Goal: Task Accomplishment & Management: Use online tool/utility

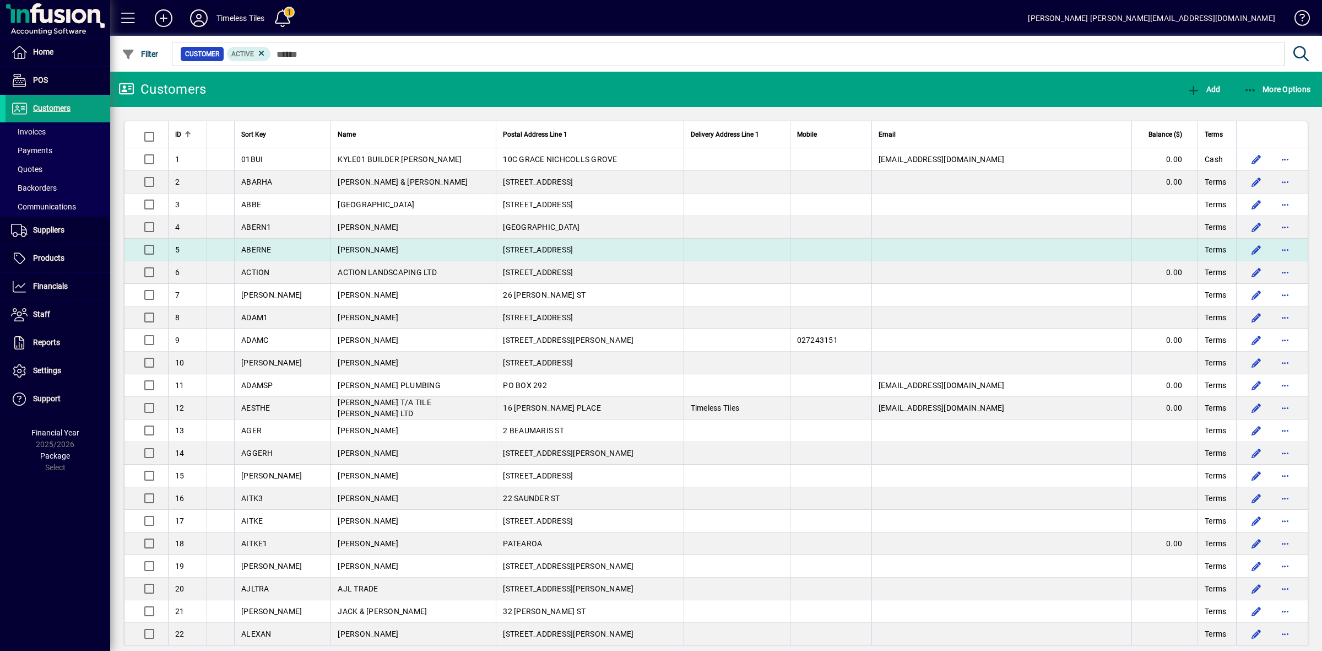
click at [445, 259] on td "[PERSON_NAME]" at bounding box center [412, 250] width 165 height 23
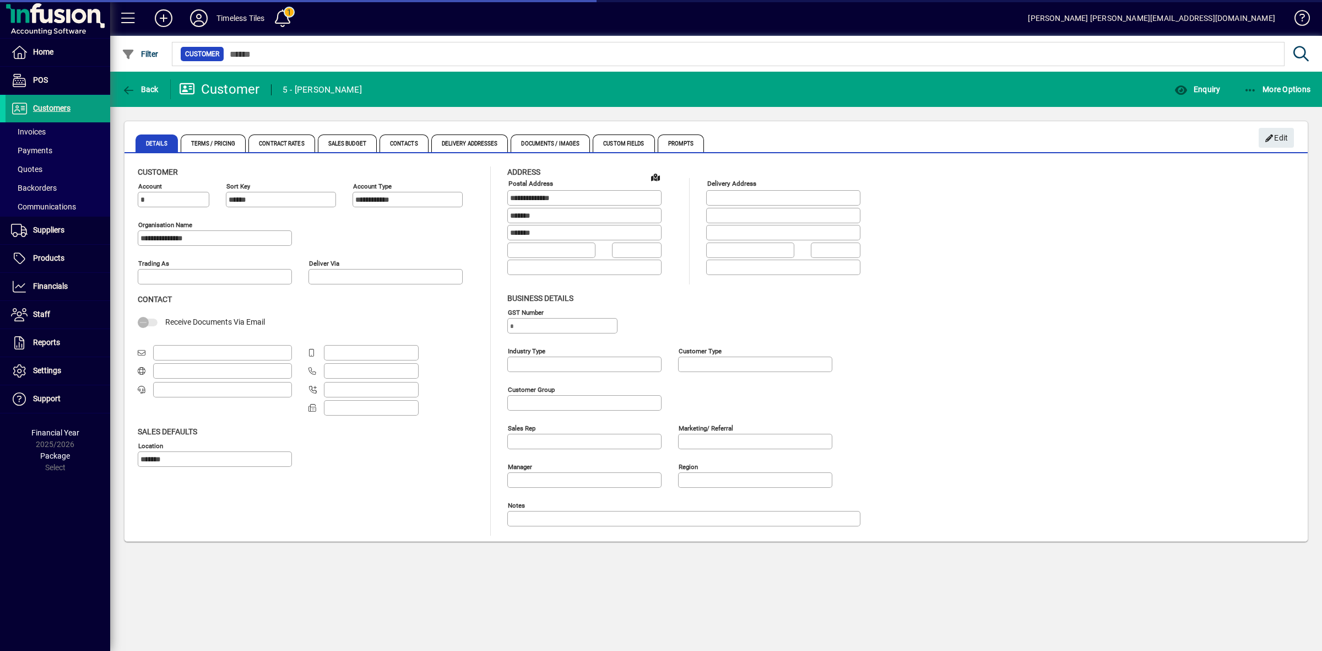
type input "**********"
drag, startPoint x: 48, startPoint y: 106, endPoint x: 58, endPoint y: 106, distance: 9.9
click at [50, 106] on span "Customers" at bounding box center [51, 108] width 37 height 9
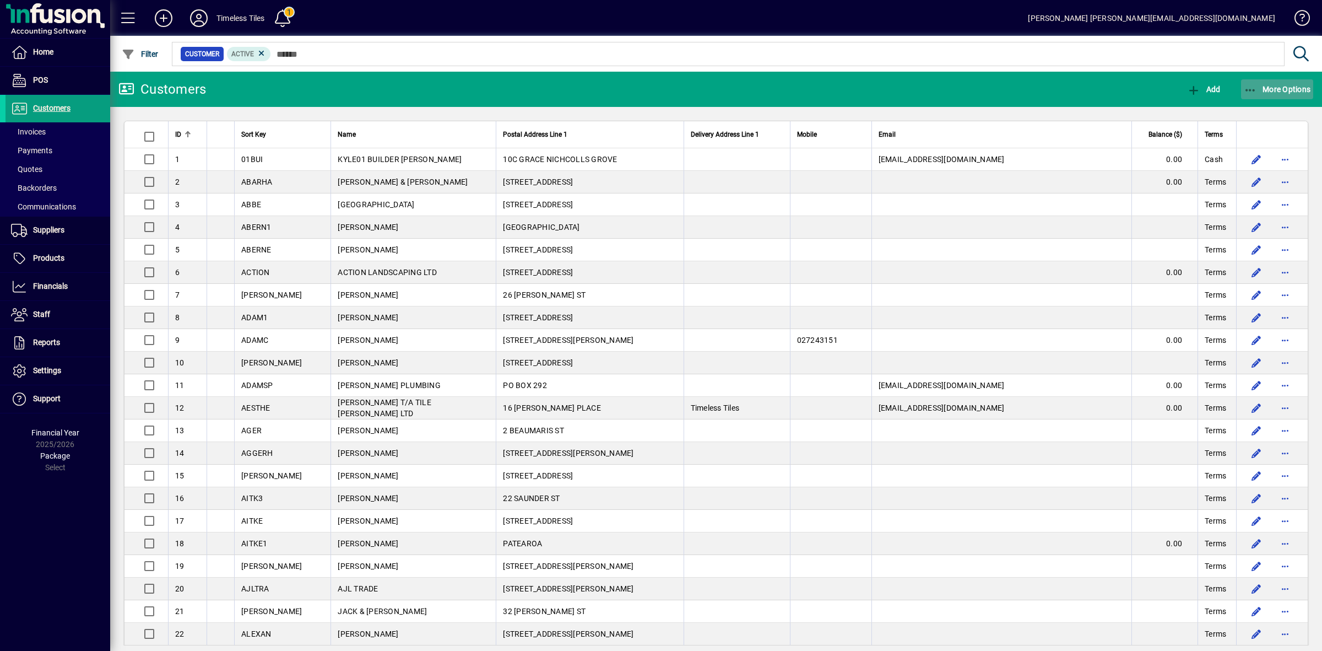
click at [1270, 90] on span "More Options" at bounding box center [1277, 89] width 67 height 9
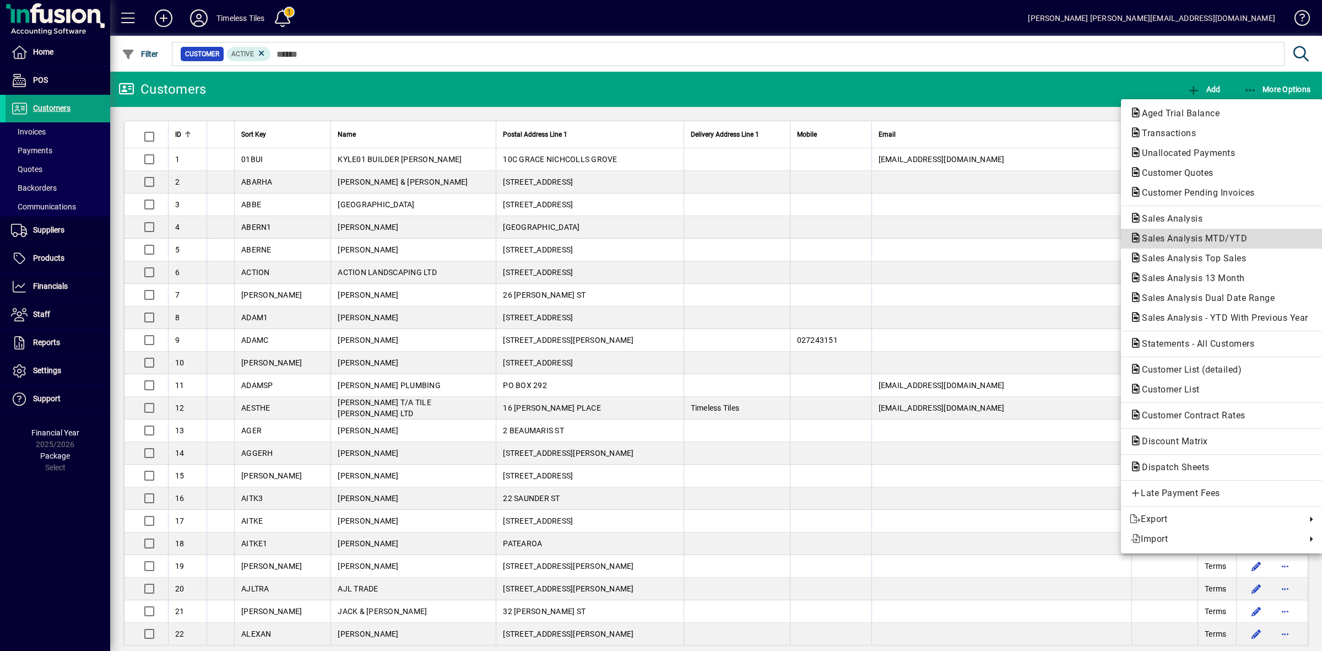
click at [1190, 241] on span "Sales Analysis MTD/YTD" at bounding box center [1191, 238] width 123 height 10
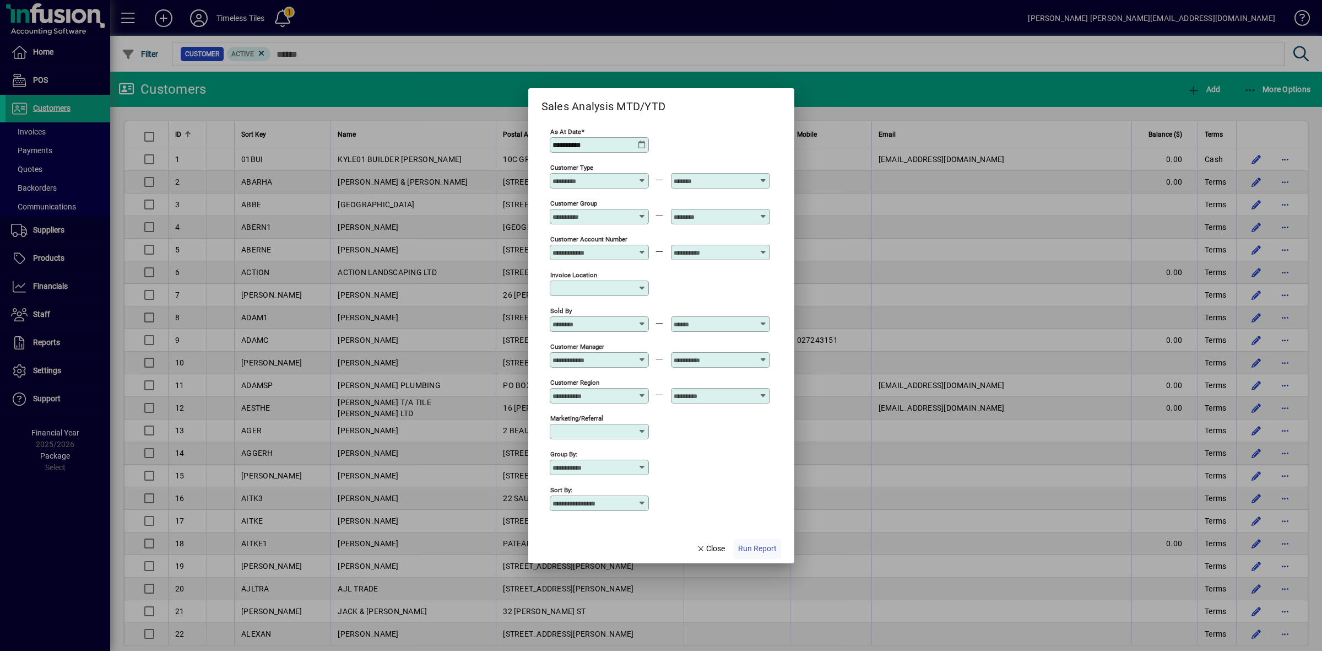
click at [766, 548] on span "Run Report" at bounding box center [757, 549] width 39 height 12
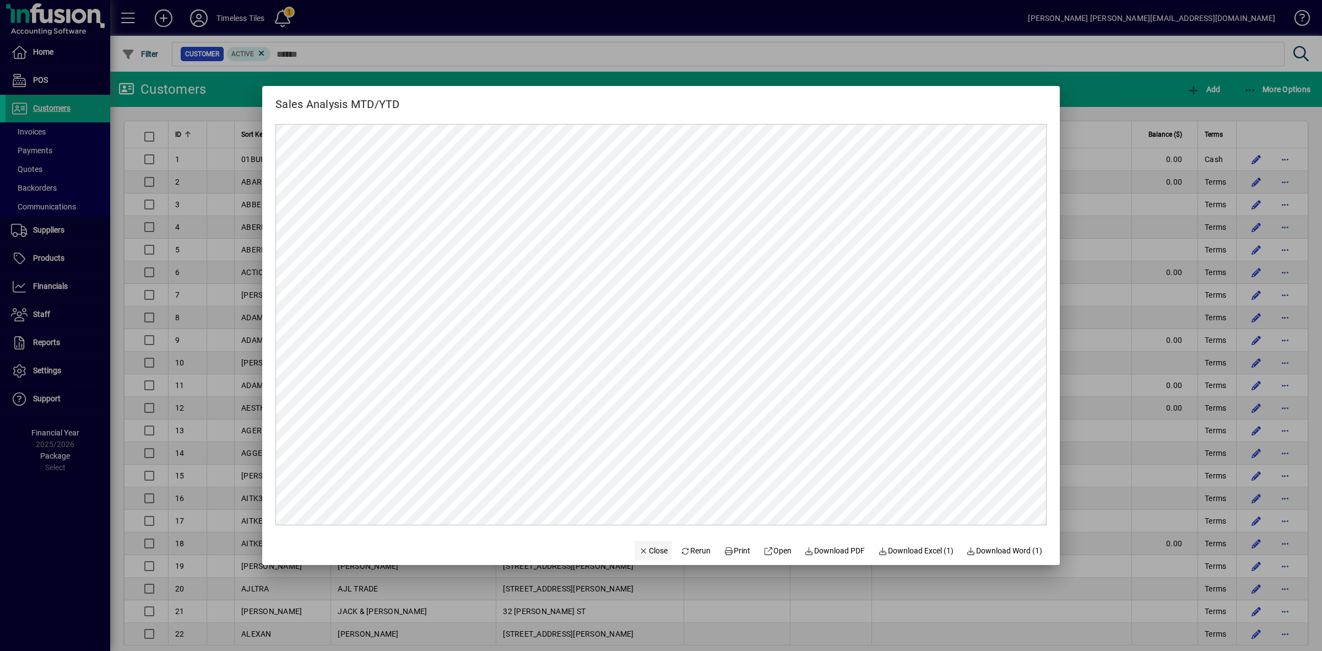
click at [646, 552] on span "Close" at bounding box center [653, 551] width 29 height 12
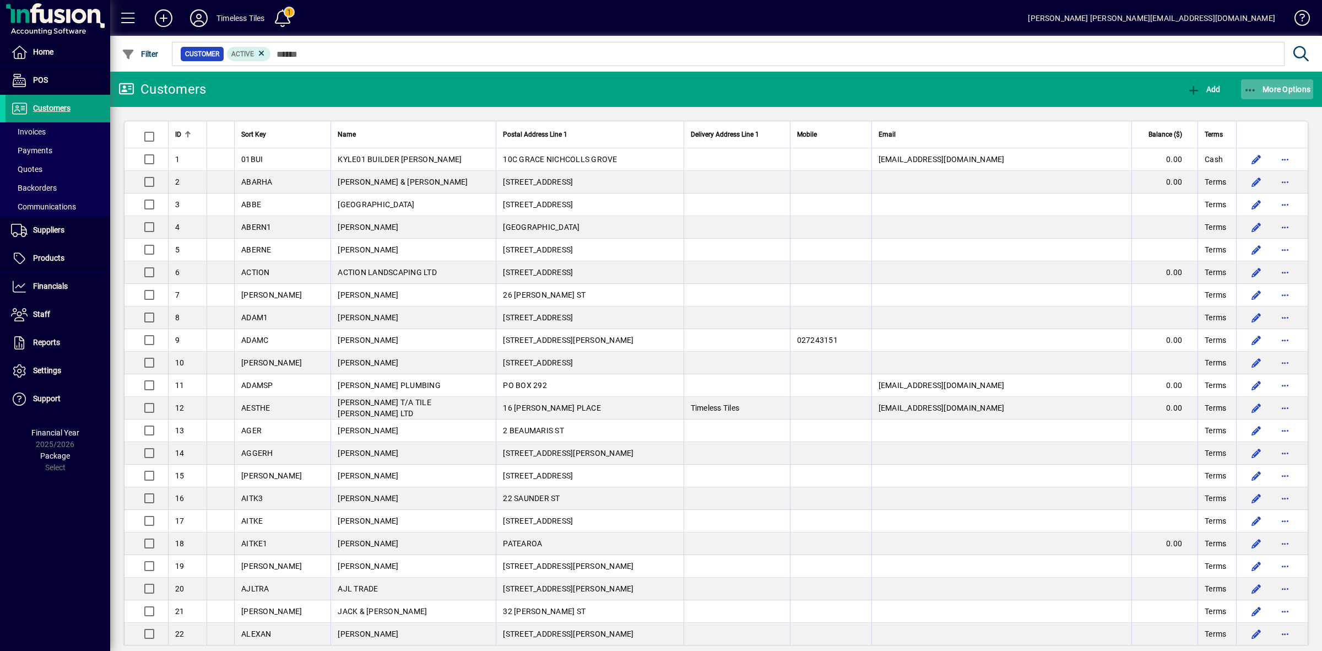
click at [1270, 86] on span "More Options" at bounding box center [1277, 89] width 67 height 9
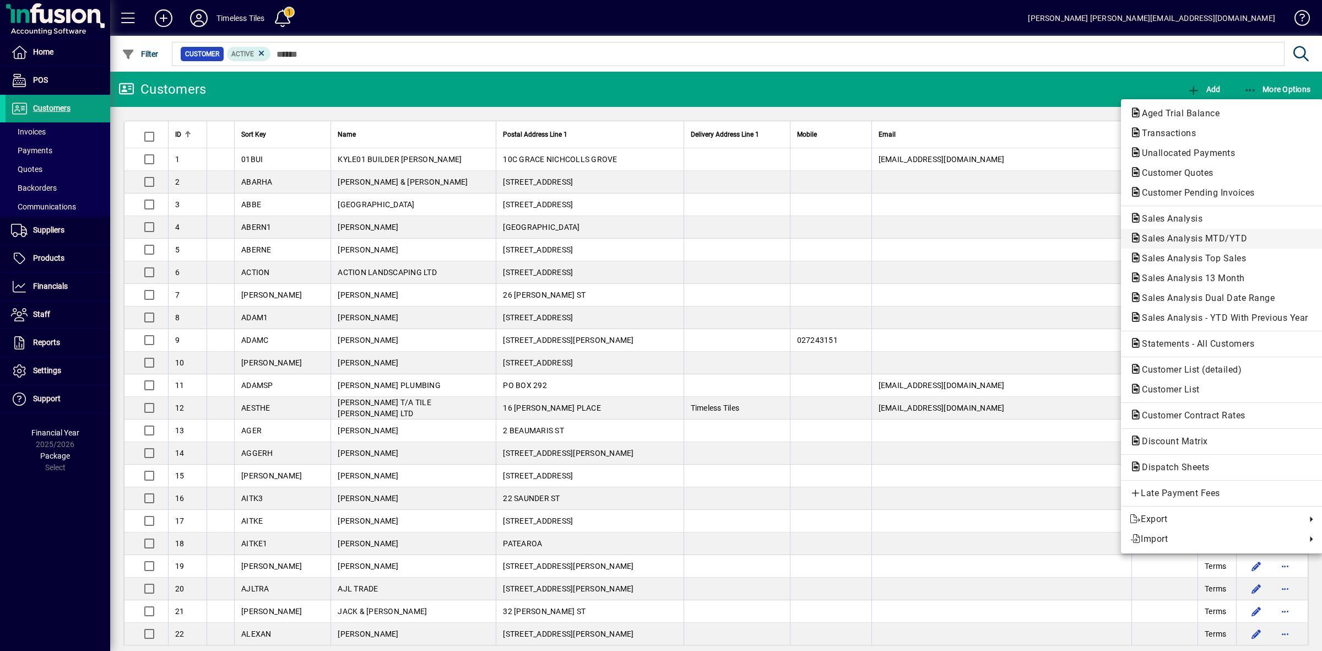
click at [1220, 234] on span "Sales Analysis MTD/YTD" at bounding box center [1191, 238] width 123 height 10
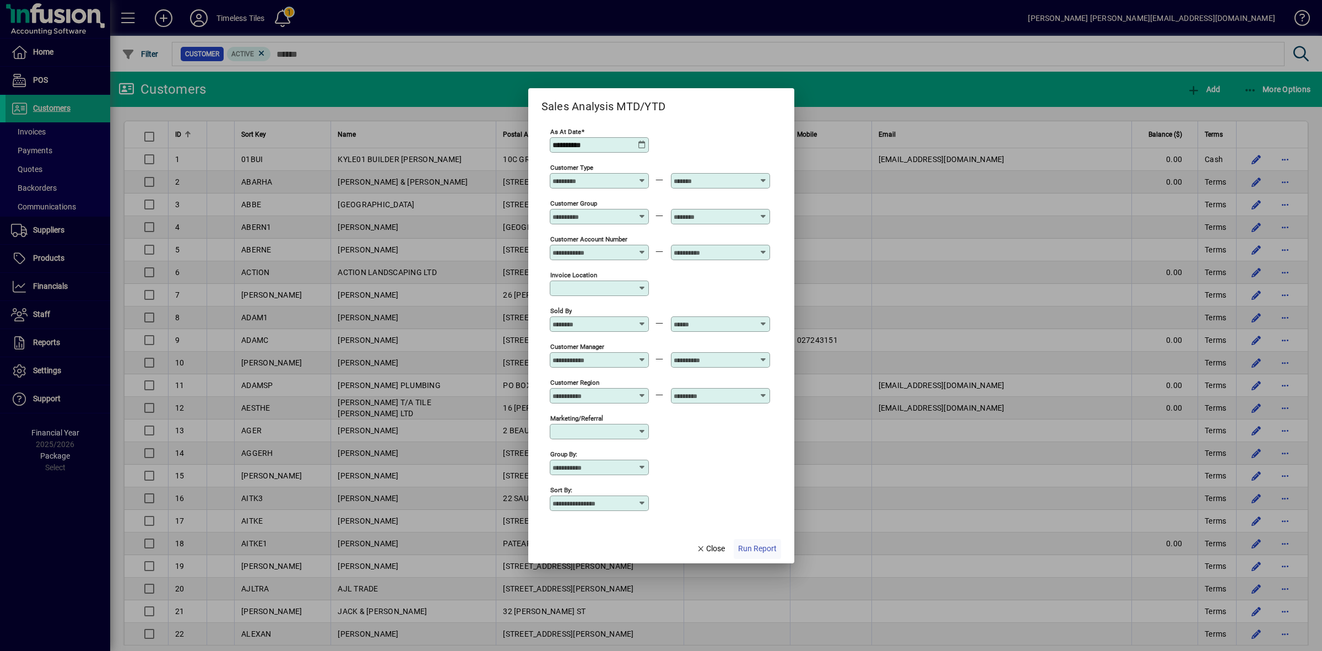
type input "**********"
click at [750, 557] on span "button" at bounding box center [757, 548] width 47 height 26
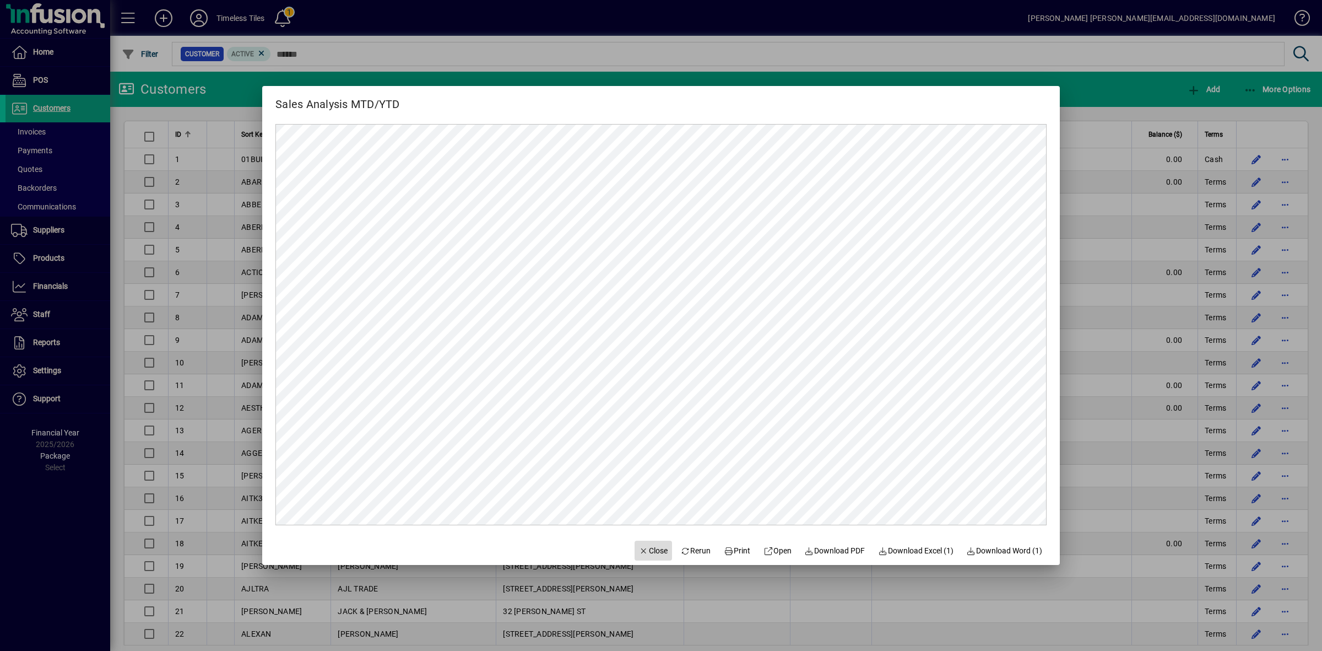
click at [646, 554] on span "Close" at bounding box center [653, 551] width 29 height 12
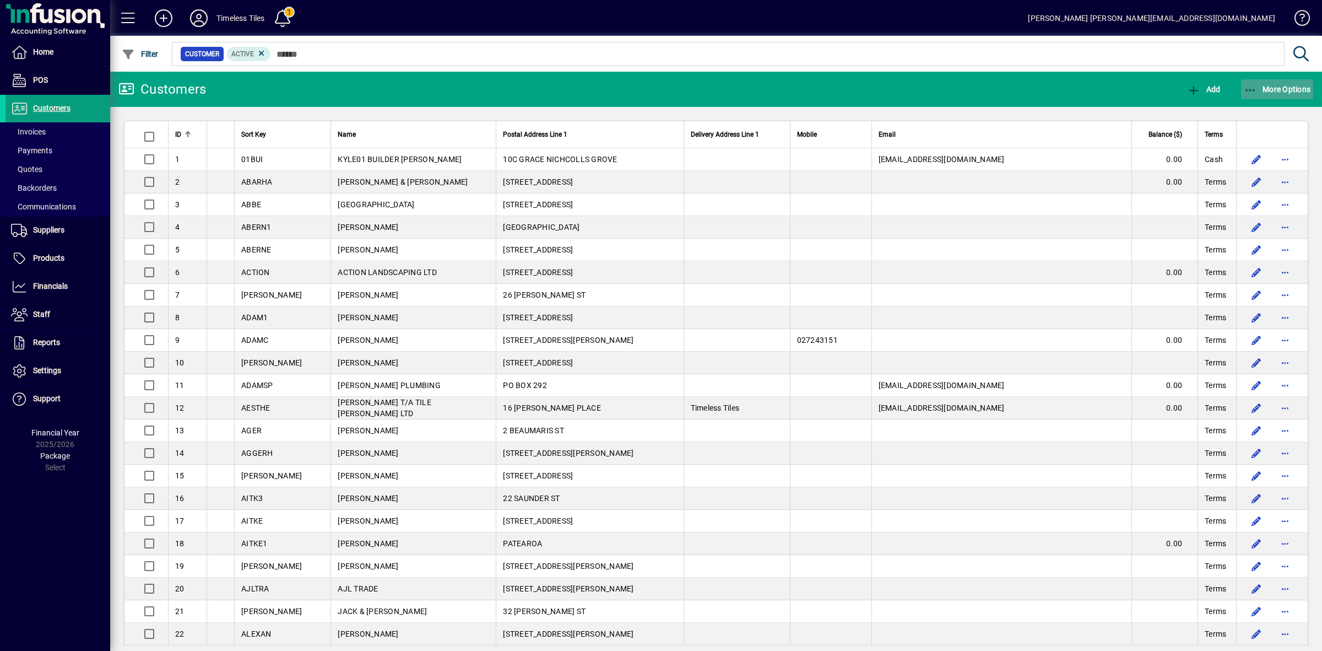
click at [1273, 90] on span "More Options" at bounding box center [1277, 89] width 67 height 9
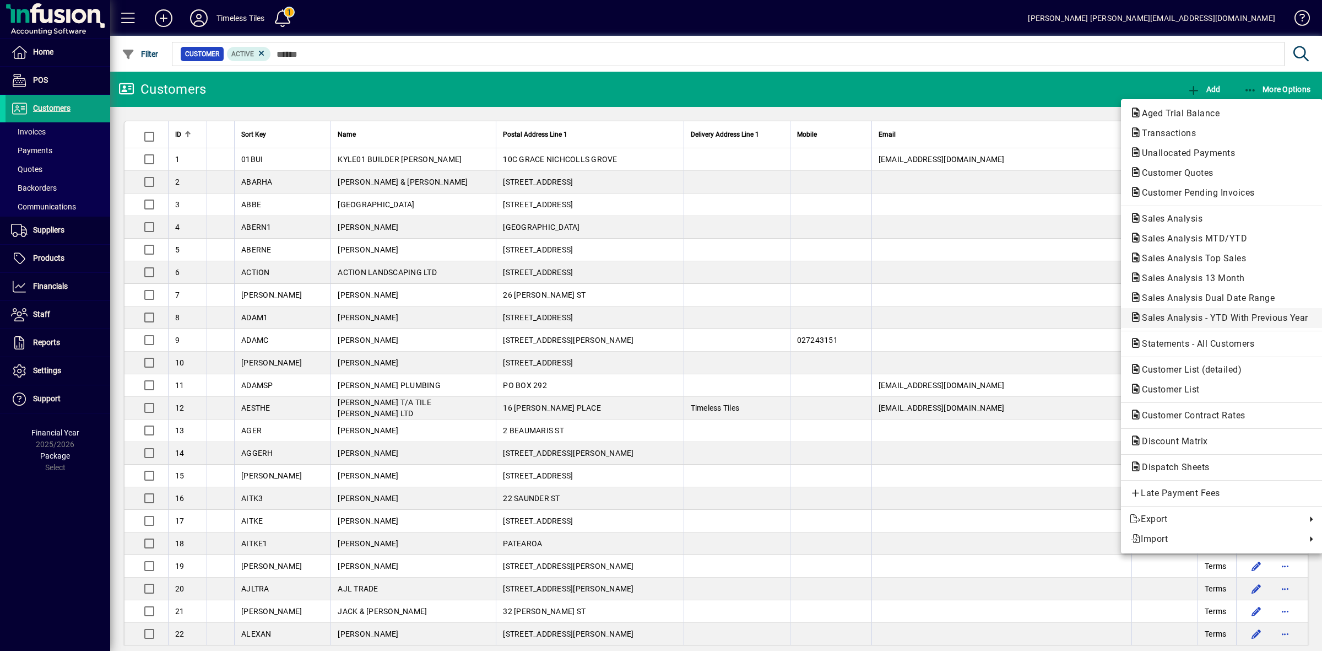
click at [1195, 315] on span "Sales Analysis - YTD With Previous Year" at bounding box center [1222, 317] width 184 height 10
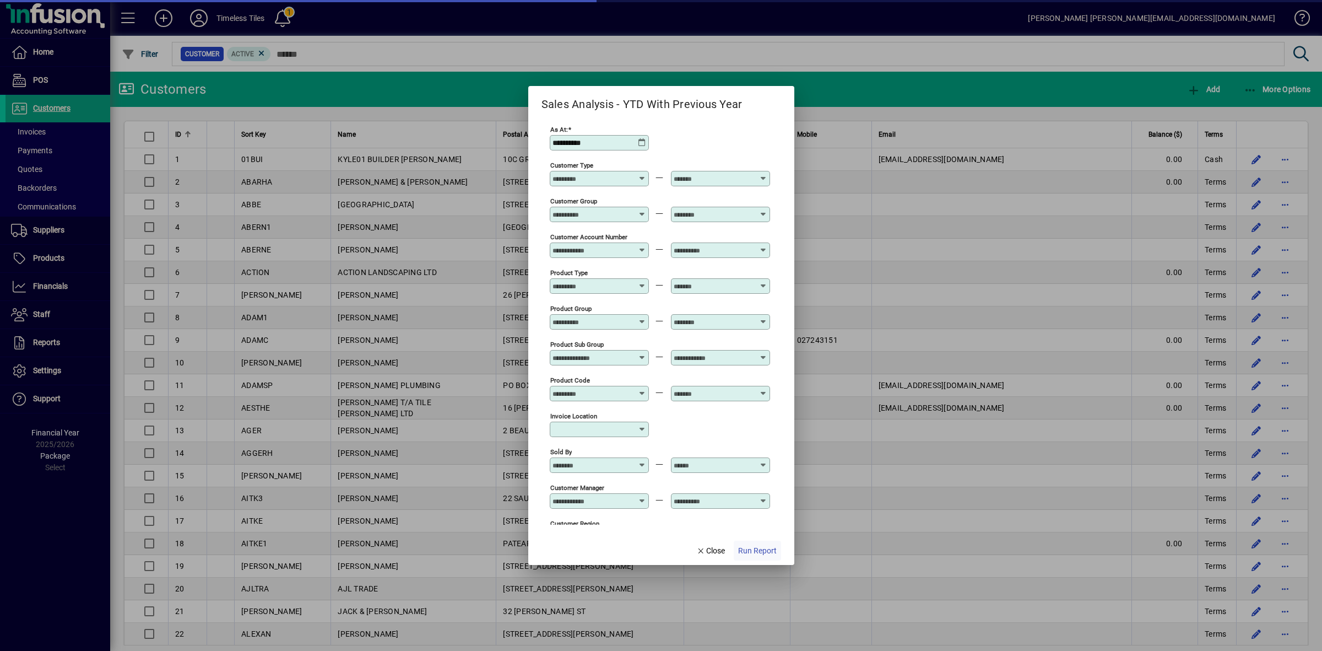
type input "**********"
click at [753, 552] on span "Run Report" at bounding box center [757, 551] width 39 height 12
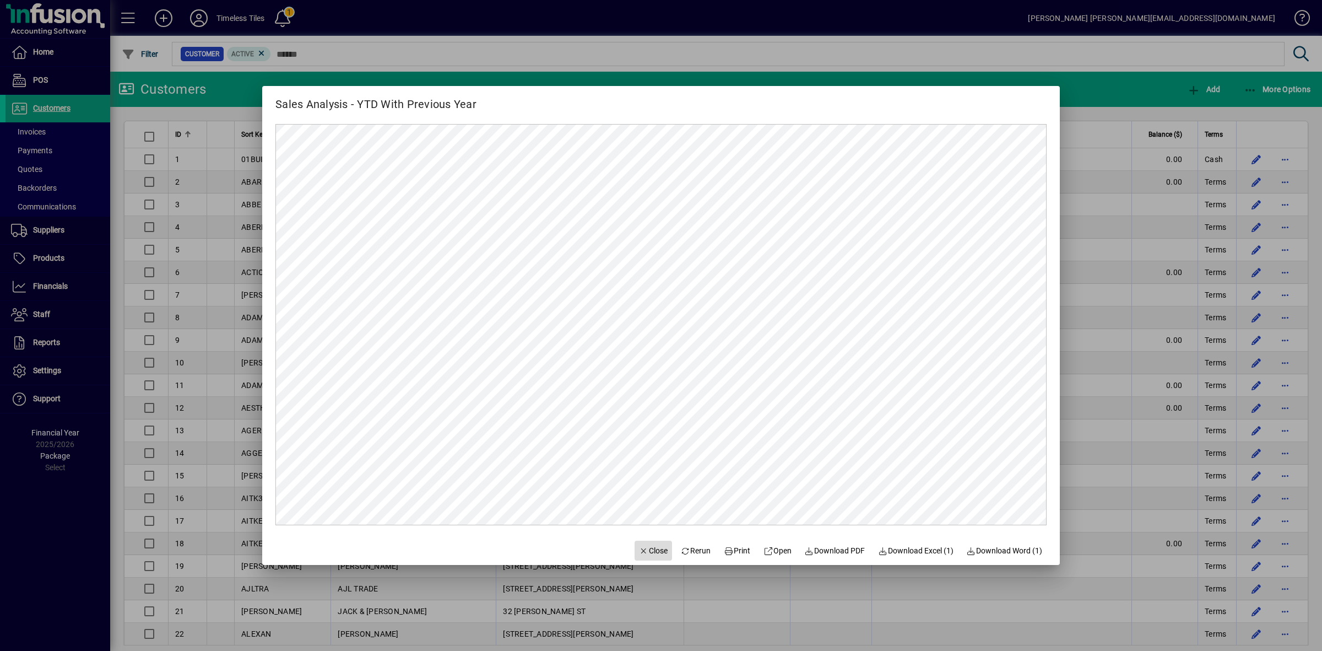
click at [648, 550] on span "Close" at bounding box center [653, 551] width 29 height 12
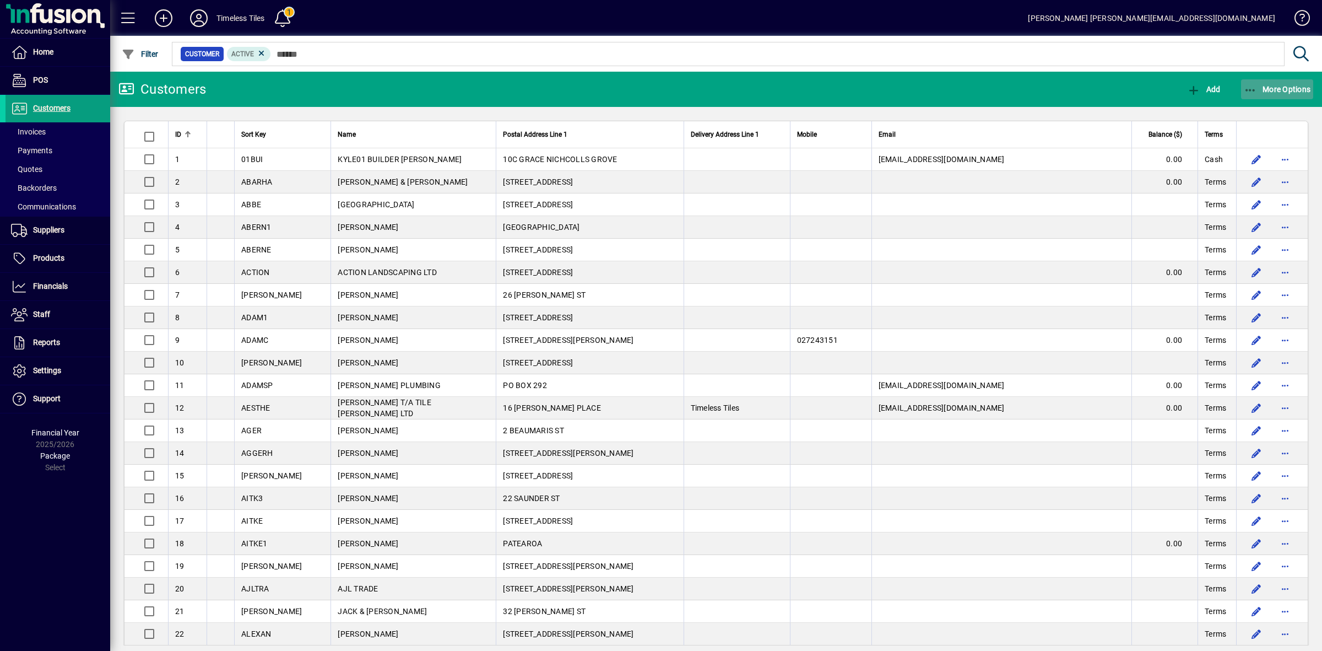
click at [1276, 89] on span "More Options" at bounding box center [1277, 89] width 67 height 9
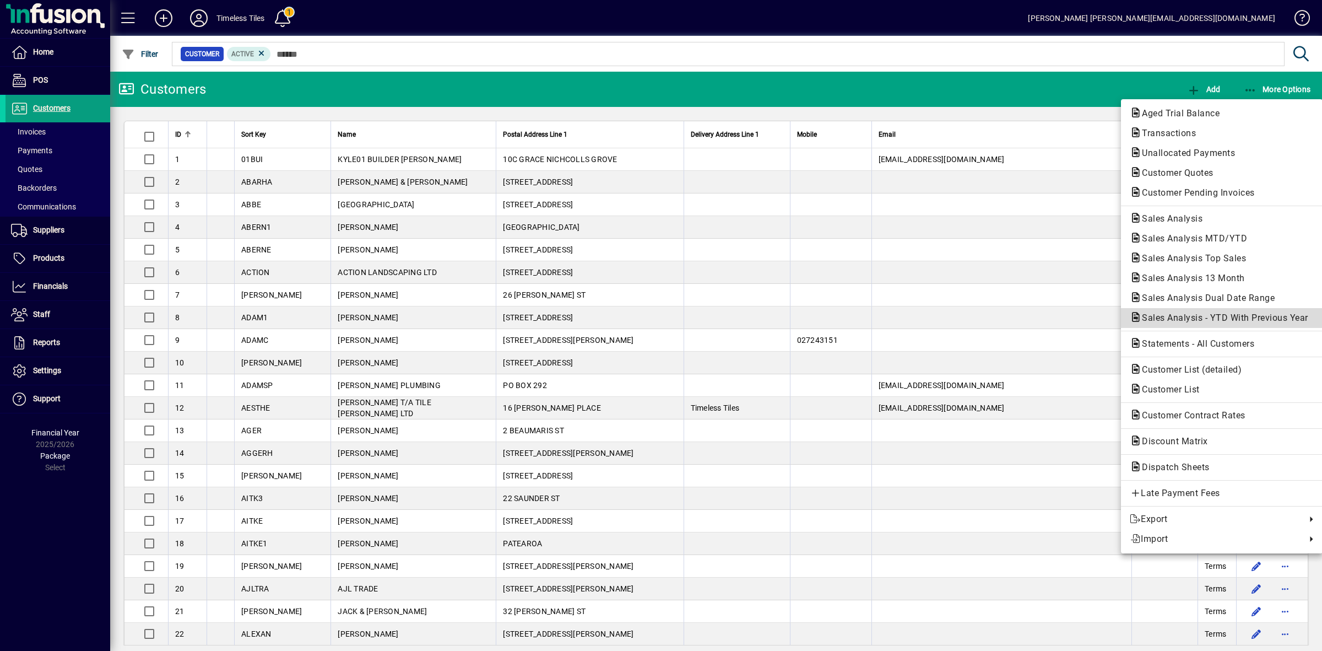
click at [1169, 318] on span "Sales Analysis - YTD With Previous Year" at bounding box center [1222, 317] width 184 height 10
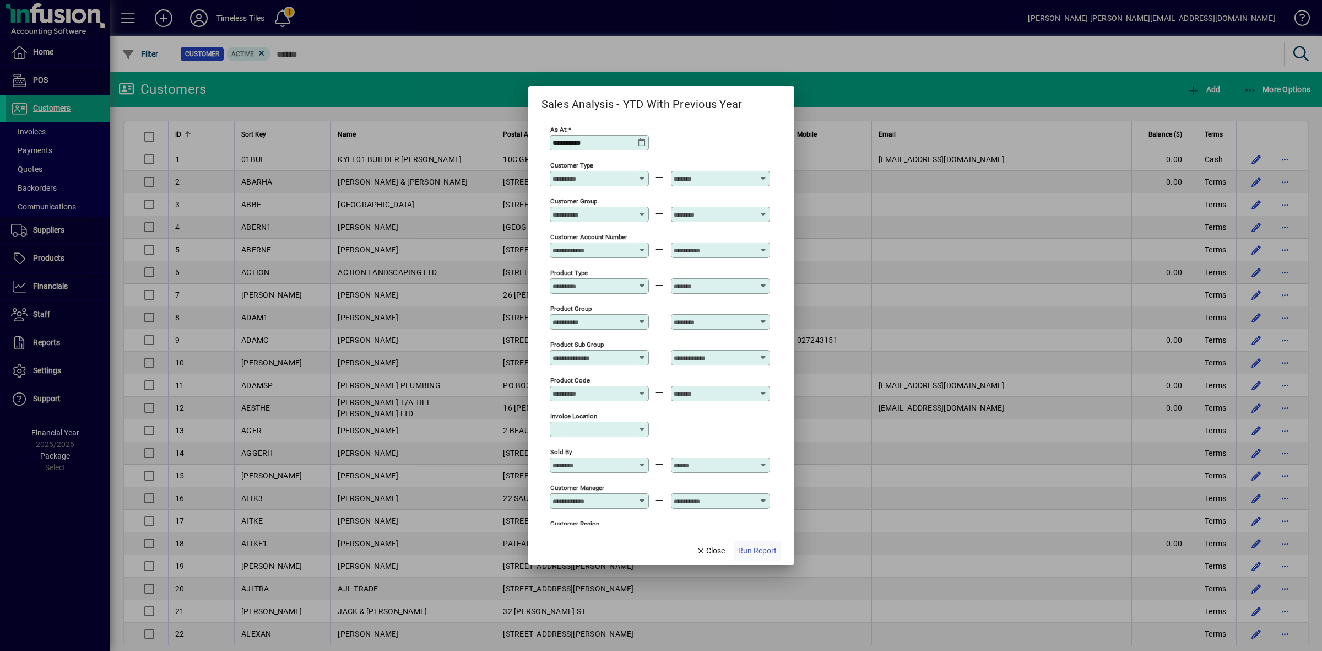
type input "**********"
click at [755, 551] on span "Run Report" at bounding box center [757, 551] width 39 height 12
